Goal: Task Accomplishment & Management: Use online tool/utility

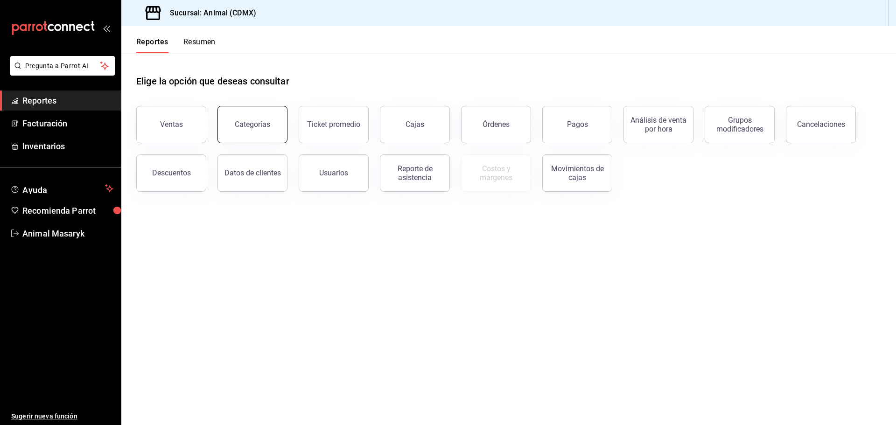
click at [263, 119] on button "Categorías" at bounding box center [253, 124] width 70 height 37
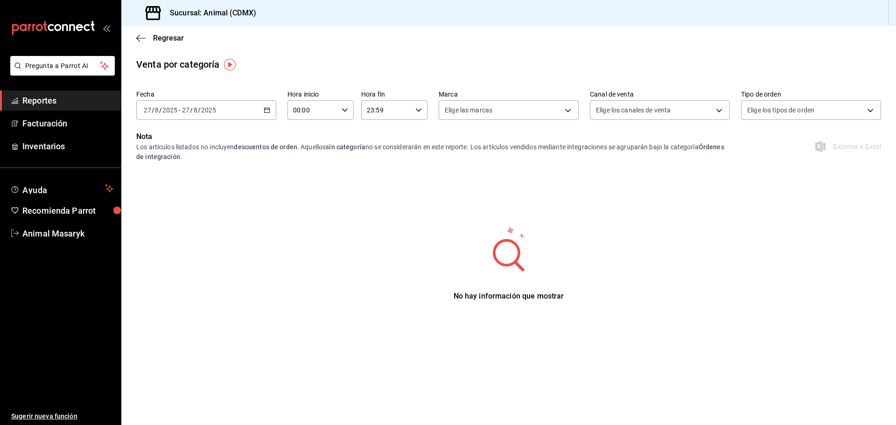
click at [268, 109] on icon "button" at bounding box center [267, 110] width 7 height 7
click at [181, 204] on span "Mes actual" at bounding box center [180, 202] width 72 height 10
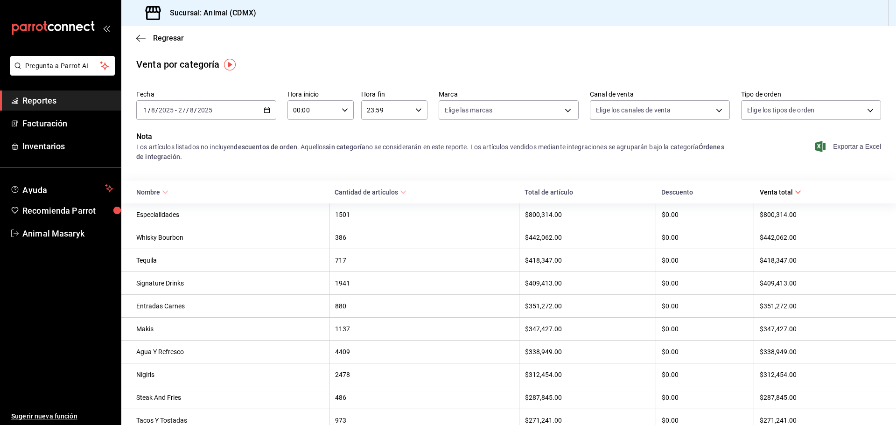
click at [849, 148] on span "Exportar a Excel" at bounding box center [849, 146] width 64 height 11
